Goal: Manage account settings

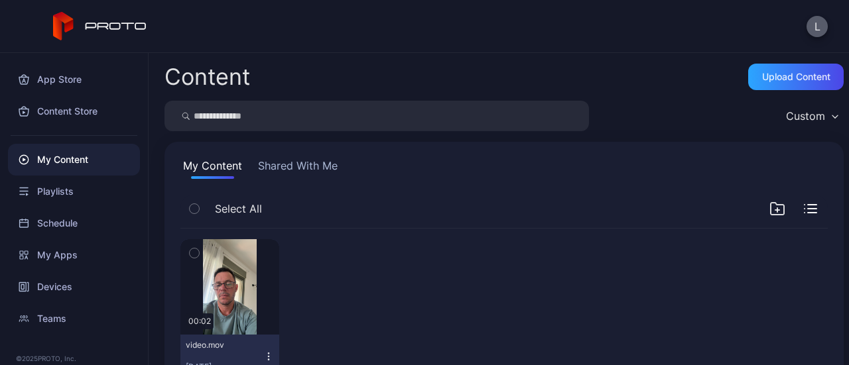
click at [812, 31] on button "L" at bounding box center [816, 26] width 21 height 21
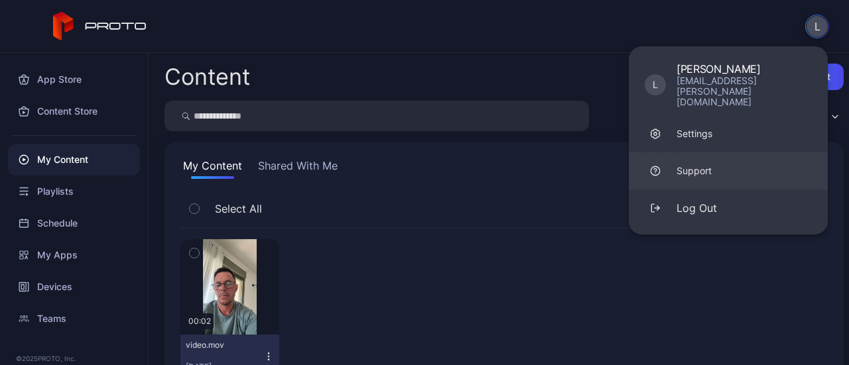
click at [704, 164] on div "Support" at bounding box center [693, 170] width 35 height 13
click at [689, 164] on div "Support" at bounding box center [693, 170] width 35 height 13
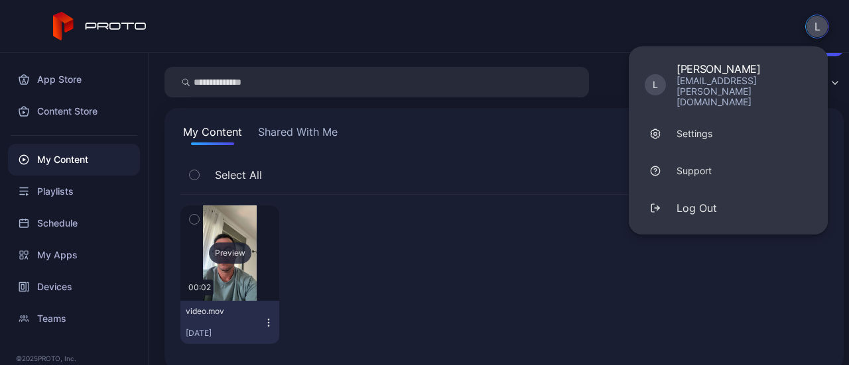
scroll to position [49, 0]
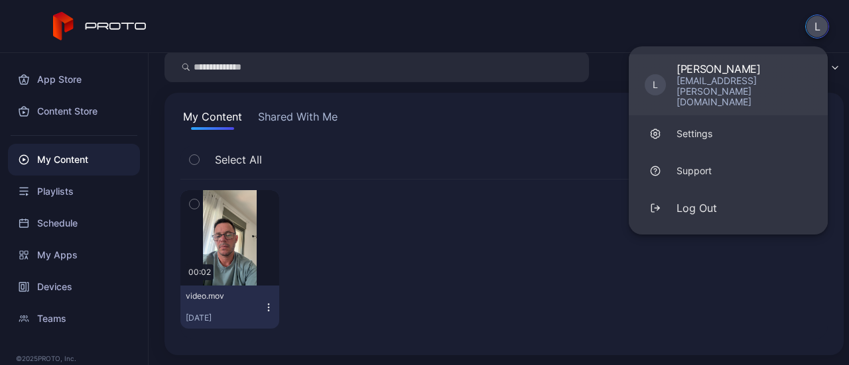
click at [714, 70] on div "[PERSON_NAME]" at bounding box center [743, 68] width 135 height 13
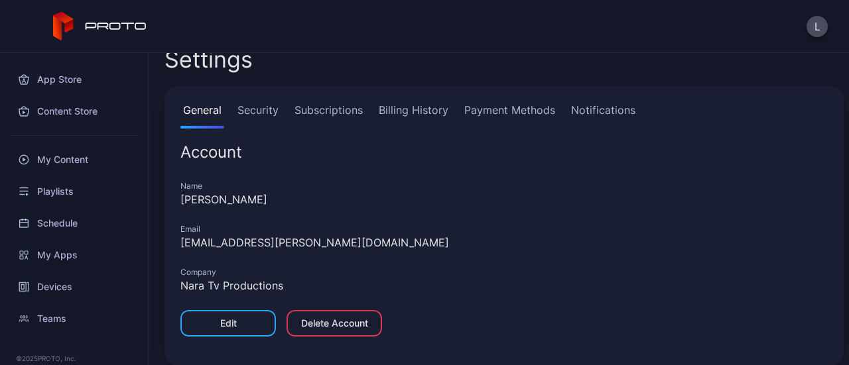
scroll to position [31, 0]
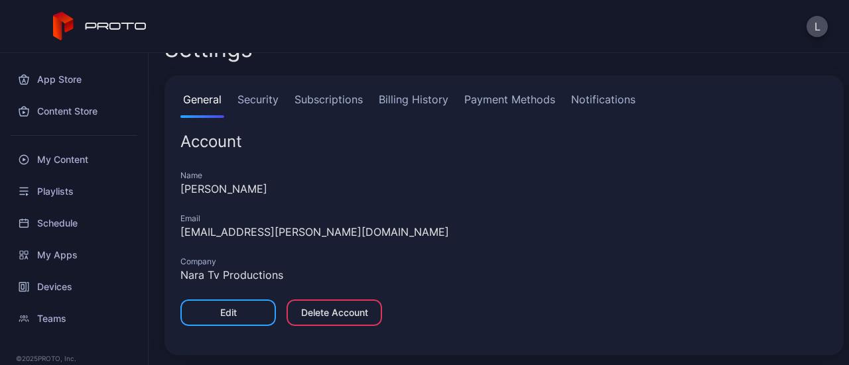
click at [266, 101] on link "Security" at bounding box center [258, 105] width 46 height 27
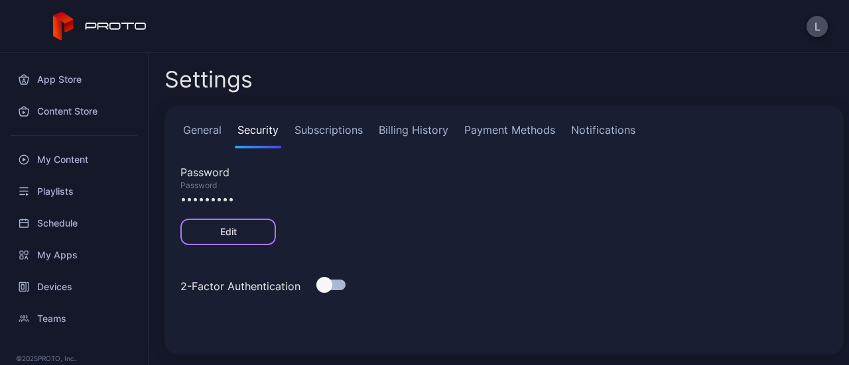
click at [222, 235] on div "Edit" at bounding box center [228, 232] width 17 height 11
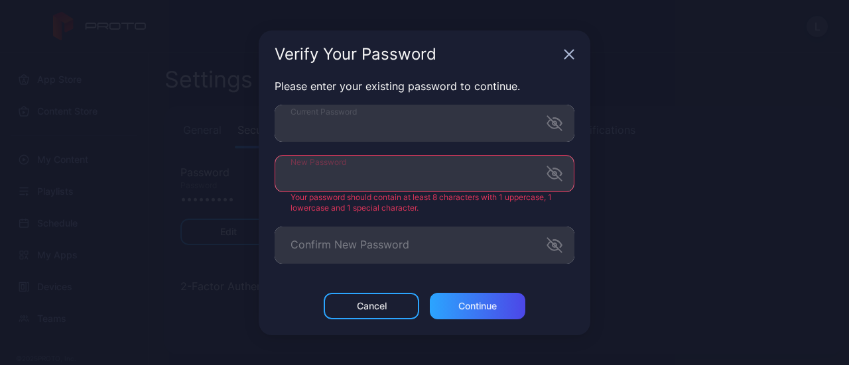
click at [713, 186] on div "Verify Your Password Please enter your existing password to continue. Current P…" at bounding box center [424, 182] width 849 height 365
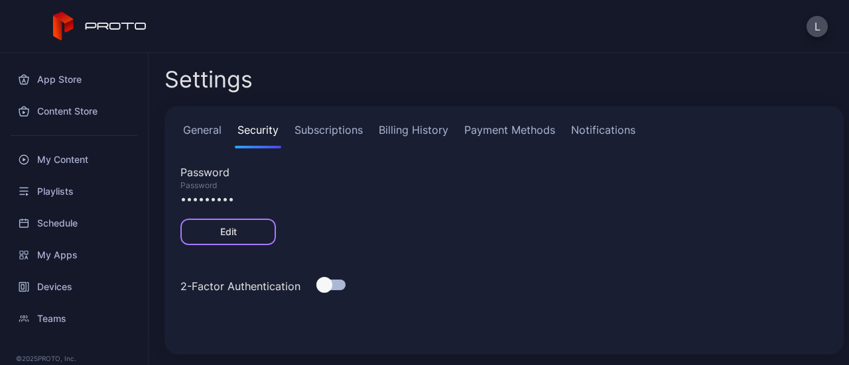
click at [222, 231] on div "Edit" at bounding box center [228, 232] width 17 height 11
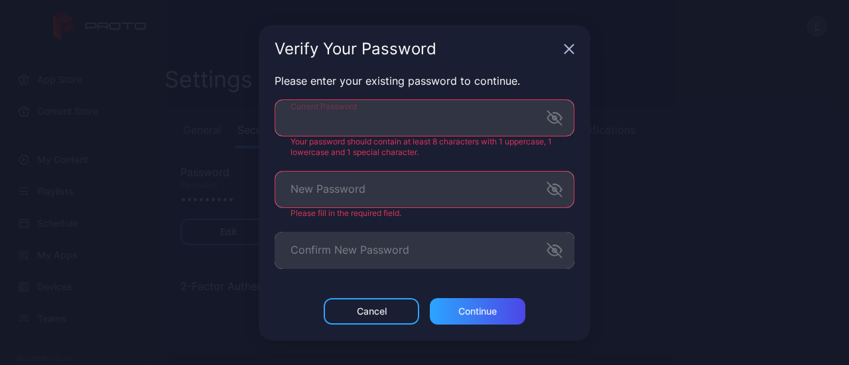
click at [251, 129] on div "Verify Your Password Please enter your existing password to continue. Current P…" at bounding box center [424, 182] width 849 height 365
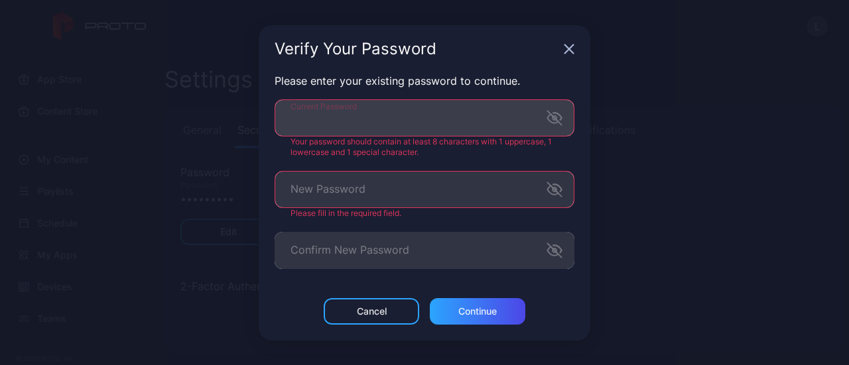
click at [553, 119] on icon "button" at bounding box center [552, 118] width 11 height 9
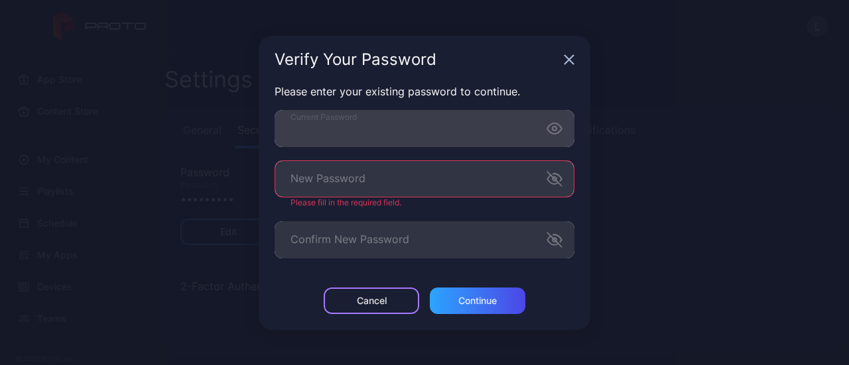
click at [390, 307] on div "Cancel" at bounding box center [372, 301] width 96 height 27
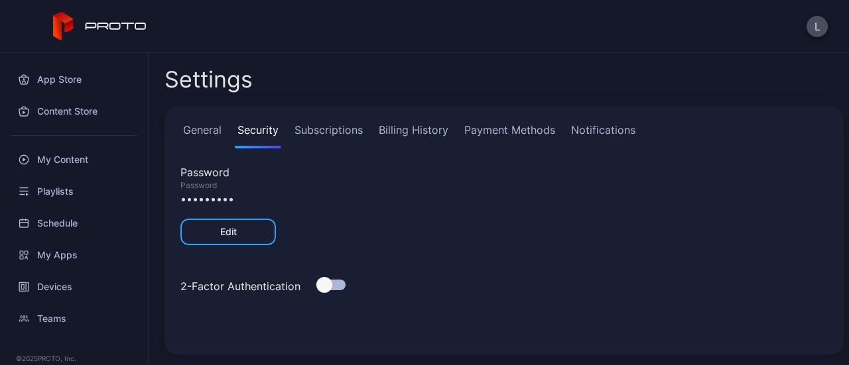
click at [97, 25] on icon at bounding box center [100, 26] width 94 height 29
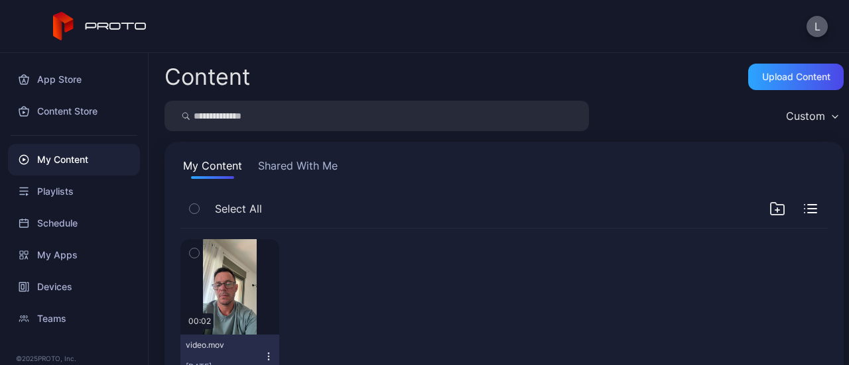
click at [818, 27] on button "L" at bounding box center [816, 26] width 21 height 21
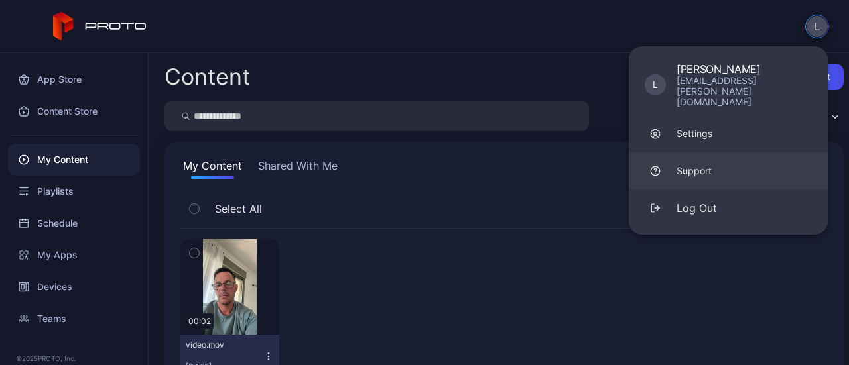
click at [749, 155] on link "Support" at bounding box center [728, 171] width 199 height 37
